Goal: Transaction & Acquisition: Purchase product/service

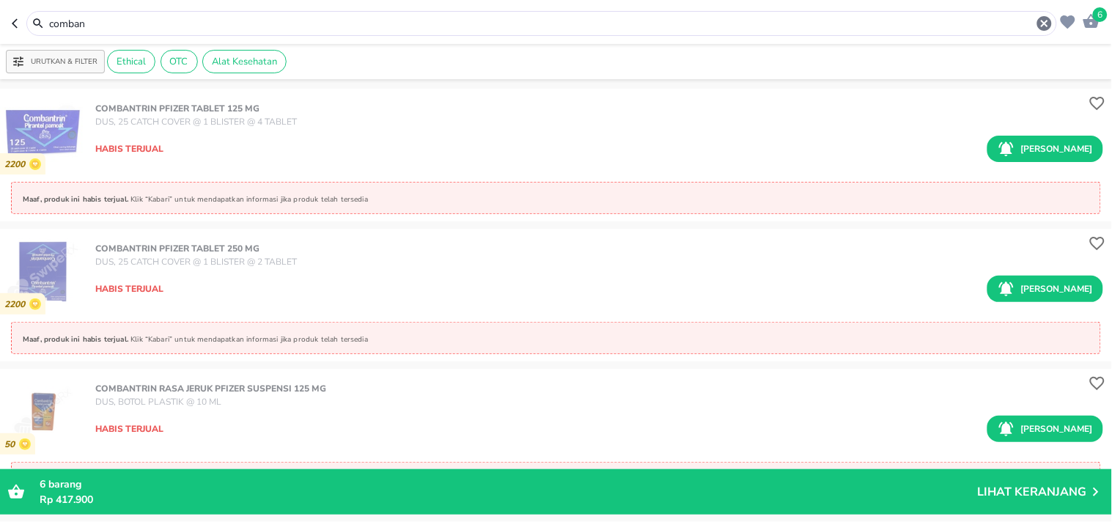
drag, startPoint x: 115, startPoint y: 23, endPoint x: 17, endPoint y: 23, distance: 98.3
click at [17, 23] on div "comban" at bounding box center [535, 23] width 1046 height 25
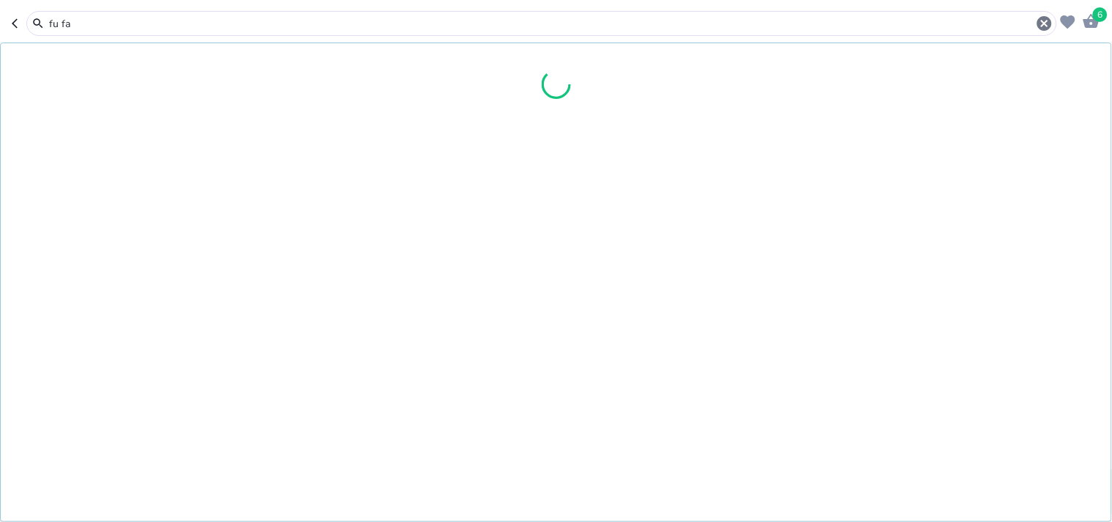
type input "fu fa"
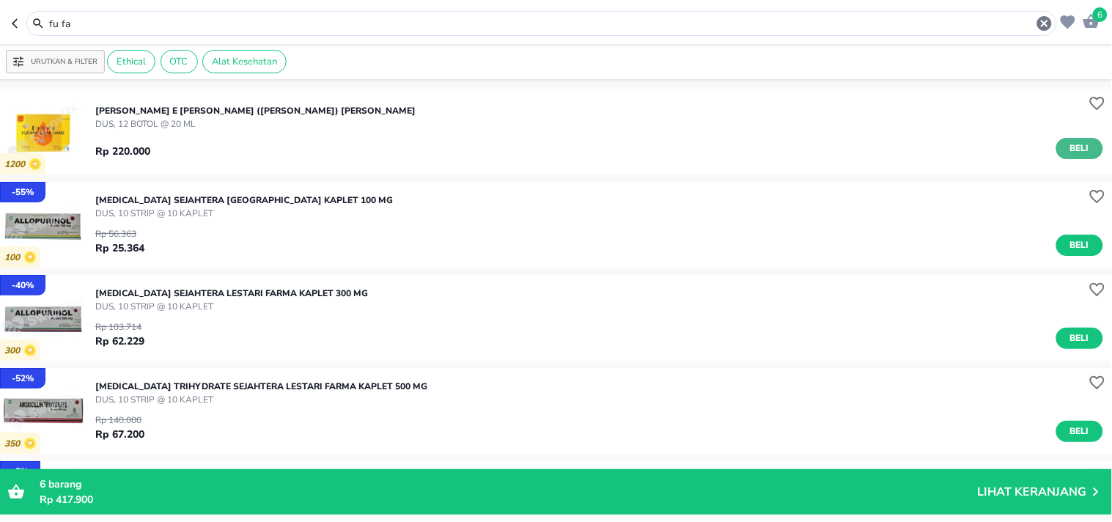
click at [1068, 150] on span "Beli" at bounding box center [1080, 148] width 25 height 15
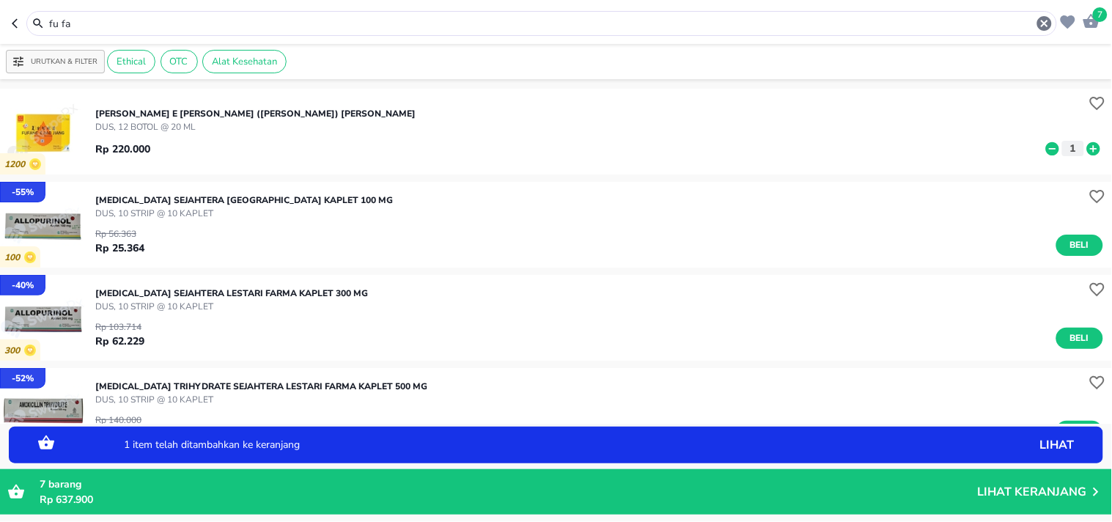
click at [1087, 152] on icon at bounding box center [1093, 148] width 13 height 13
click at [1084, 150] on icon at bounding box center [1093, 149] width 19 height 16
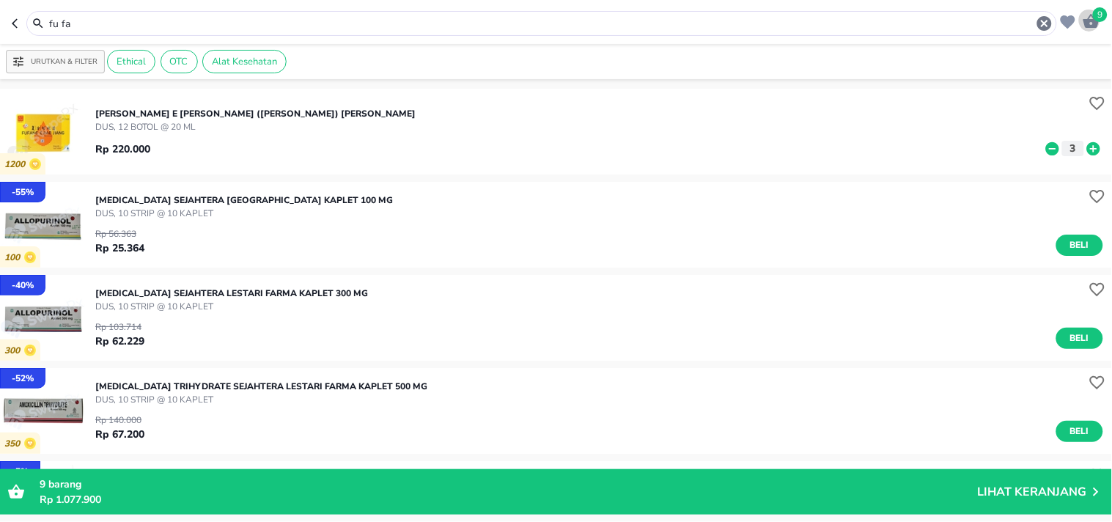
click at [1088, 25] on icon "button" at bounding box center [1092, 21] width 16 height 14
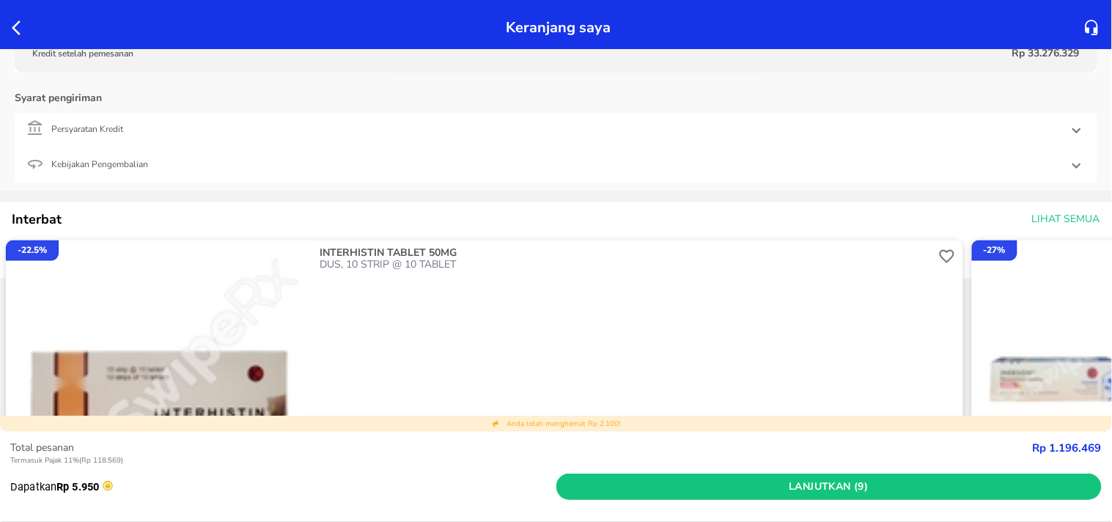
scroll to position [617, 0]
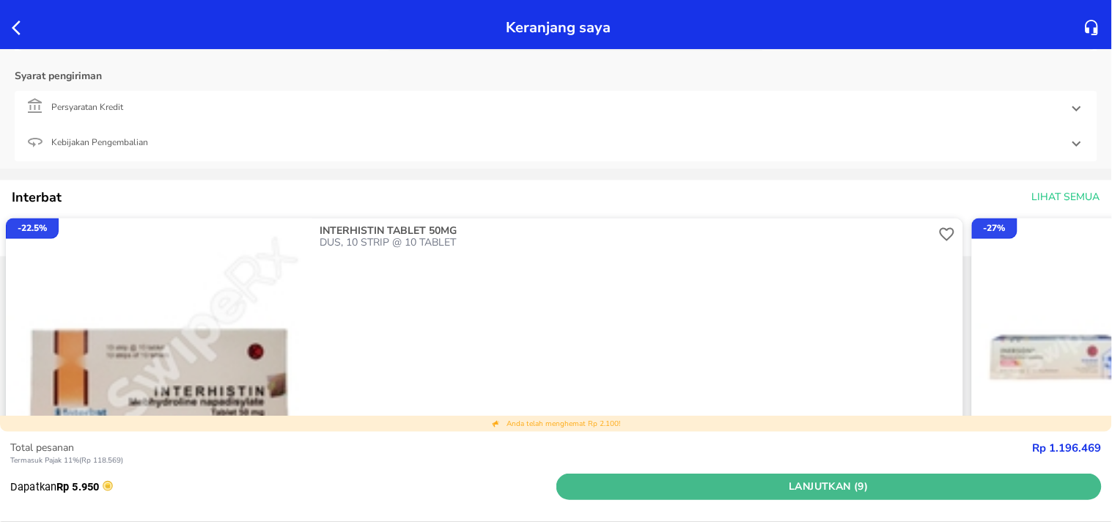
click at [826, 489] on span "Lanjutkan (9)" at bounding box center [829, 487] width 535 height 18
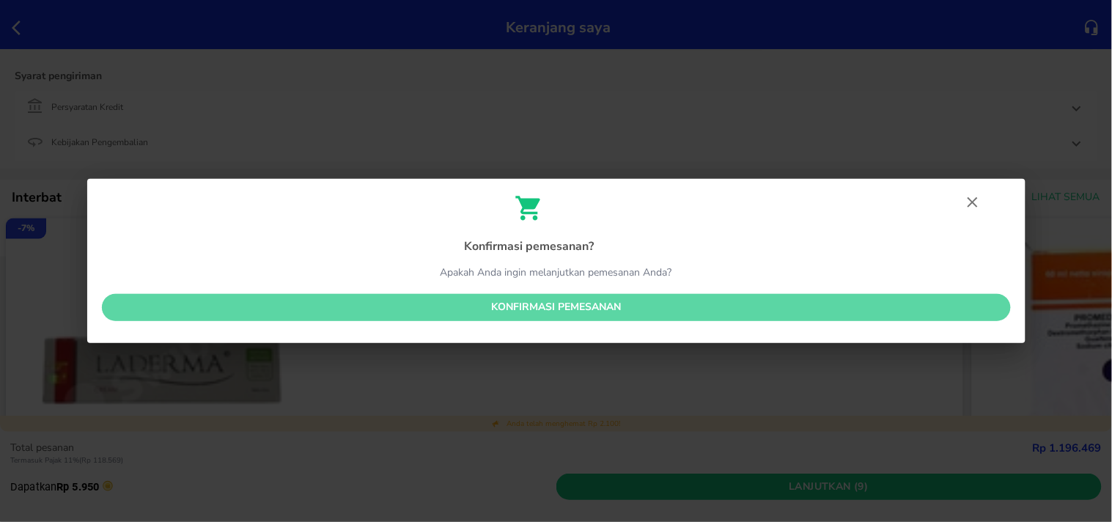
click at [590, 301] on span "Konfirmasi pemesanan" at bounding box center [557, 307] width 886 height 18
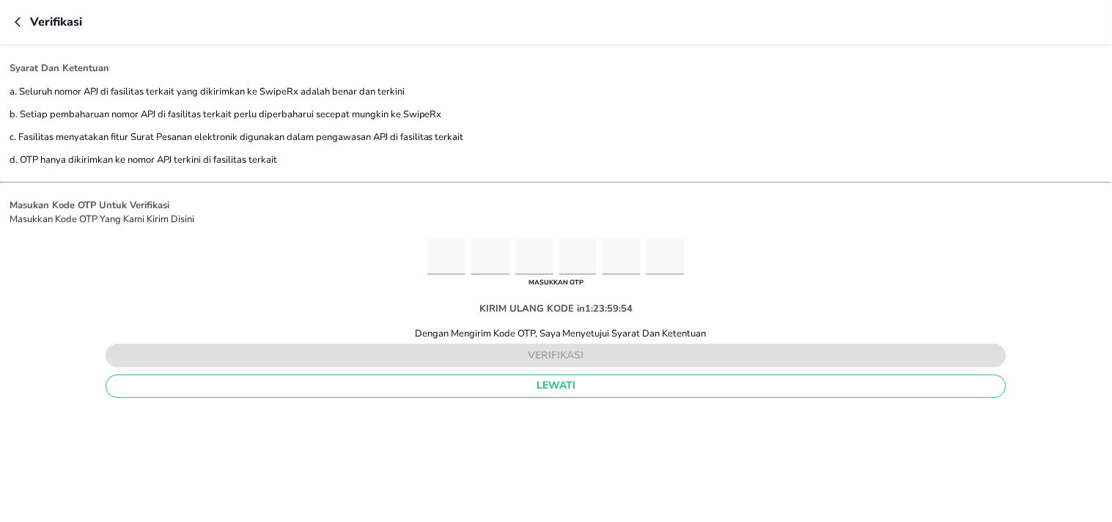
click at [456, 257] on input "Please enter OTP character 1" at bounding box center [446, 257] width 38 height 36
type input "2"
type input "7"
type input "8"
type input "9"
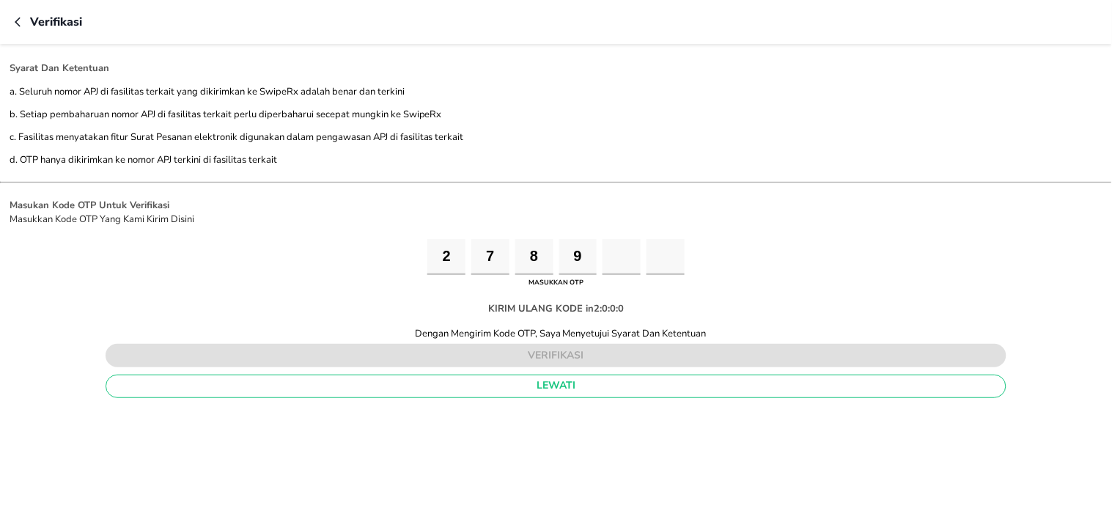
type input "5"
type input "8"
type input "9"
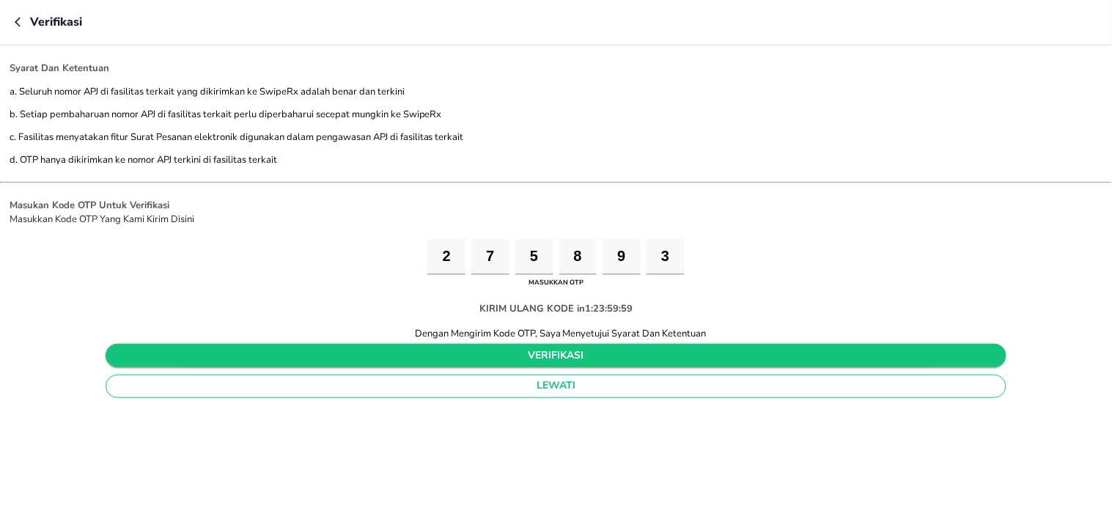
type input "3"
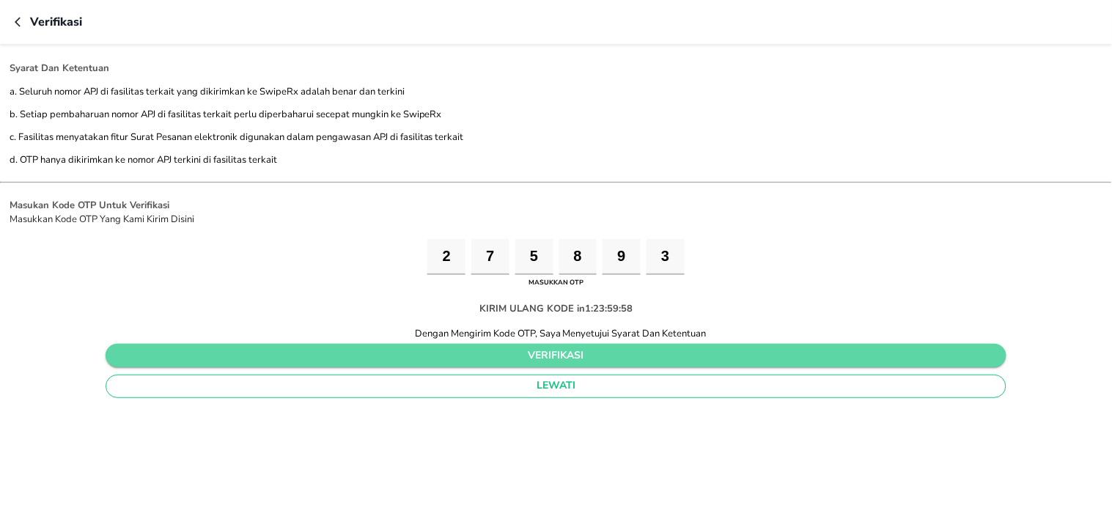
click at [499, 349] on span "verifikasi" at bounding box center [556, 356] width 878 height 18
